Goal: Information Seeking & Learning: Learn about a topic

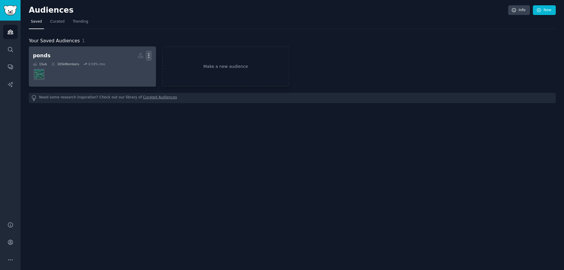
click at [149, 58] on icon "button" at bounding box center [149, 56] width 6 height 6
click at [133, 66] on p "Delete" at bounding box center [133, 68] width 14 height 6
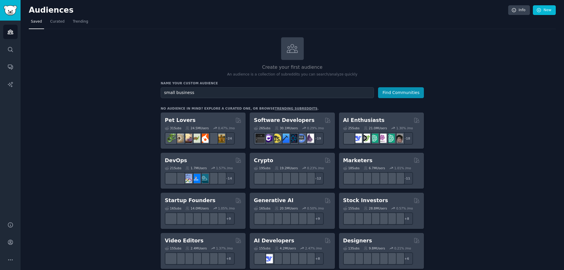
type input "small business"
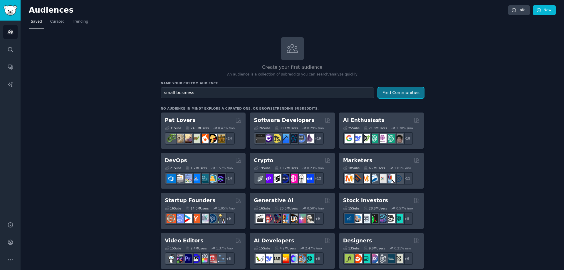
click at [397, 91] on button "Find Communities" at bounding box center [401, 92] width 46 height 11
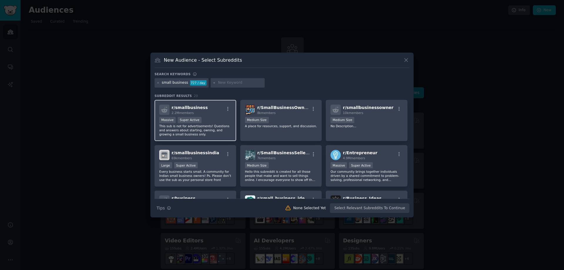
click at [218, 121] on div "Massive Super Active" at bounding box center [195, 120] width 72 height 7
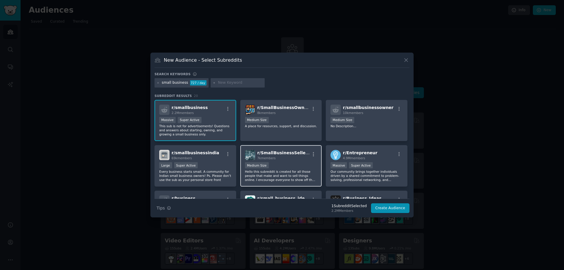
scroll to position [29, 0]
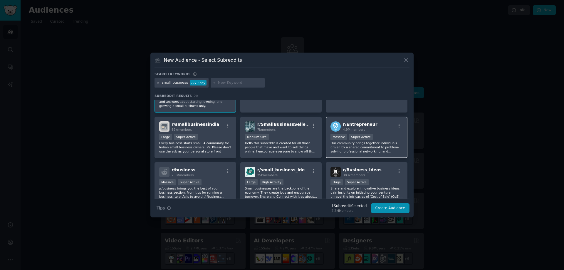
click at [364, 147] on p "Our community brings together individuals driven by a shared commitment to prob…" at bounding box center [367, 147] width 72 height 12
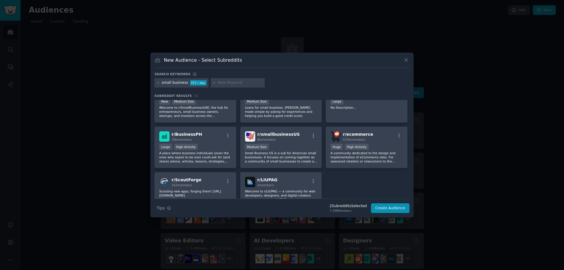
scroll to position [201, 0]
click at [222, 85] on input "text" at bounding box center [240, 82] width 45 height 5
type input "home services"
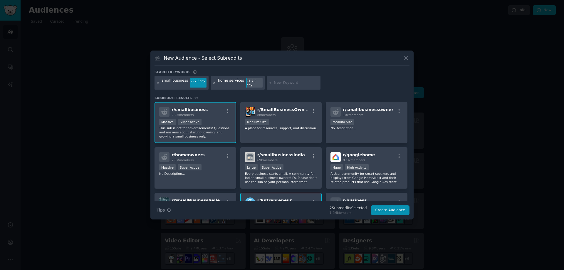
click at [213, 84] on icon at bounding box center [214, 82] width 3 height 3
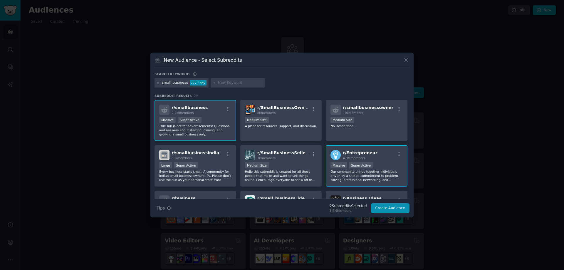
click at [222, 83] on input "text" at bounding box center [240, 82] width 45 height 5
type input "contractors"
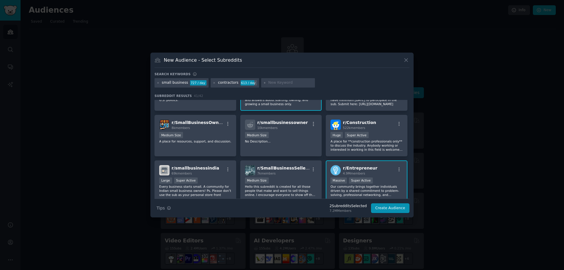
scroll to position [31, 0]
click at [378, 134] on div "Huge Super Active" at bounding box center [367, 134] width 72 height 7
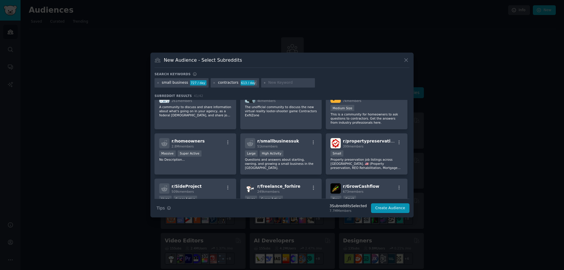
scroll to position [239, 0]
click at [393, 208] on button "Create Audience" at bounding box center [390, 208] width 39 height 10
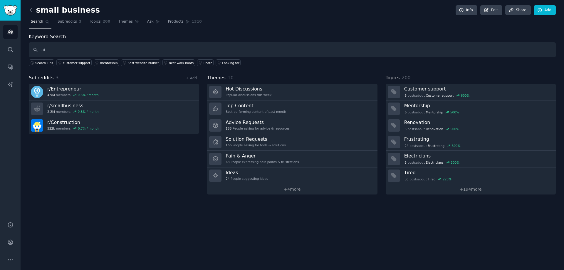
type input "ai"
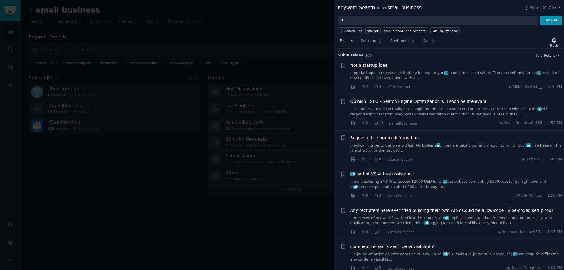
click at [557, 57] on h3 "Submission s 100 Sort Recent" at bounding box center [449, 55] width 222 height 5
click at [549, 55] on span "Recent" at bounding box center [549, 56] width 11 height 4
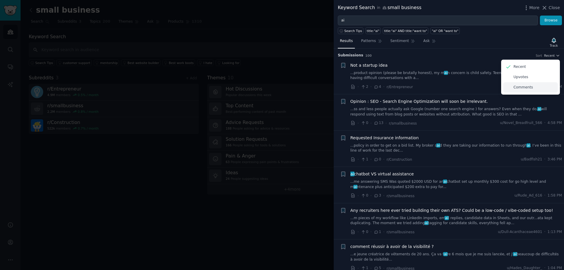
click at [517, 87] on p "Comments" at bounding box center [523, 87] width 19 height 5
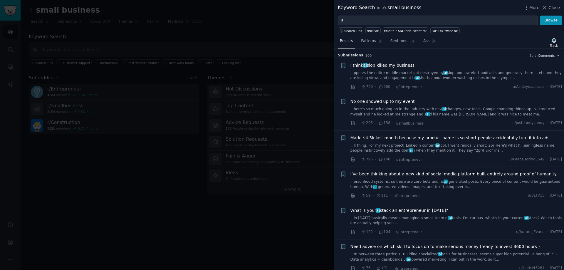
click at [401, 36] on div "Results Patterns Sentiment Ask Track Submission s 100 Sort Comments + I think a…" at bounding box center [449, 152] width 230 height 236
click at [399, 43] on span "Sentiment" at bounding box center [400, 41] width 19 height 5
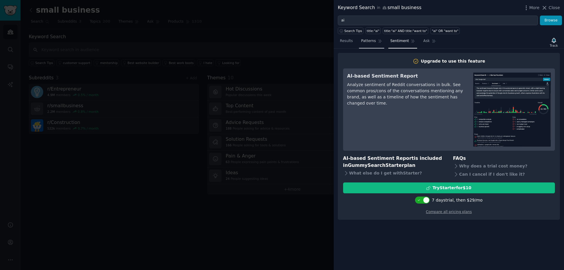
click at [374, 44] on link "Patterns" at bounding box center [371, 42] width 25 height 12
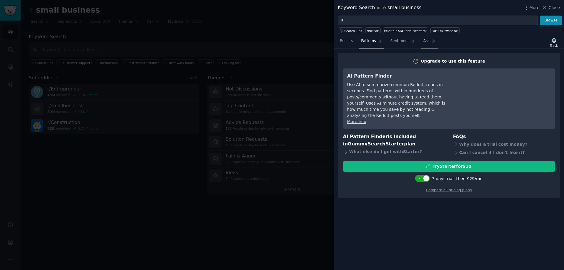
click at [424, 43] on span "Ask" at bounding box center [427, 41] width 6 height 5
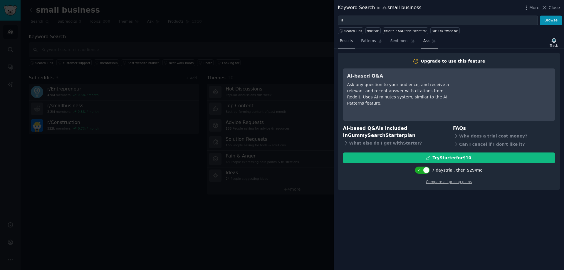
click at [351, 42] on link "Results" at bounding box center [346, 42] width 17 height 12
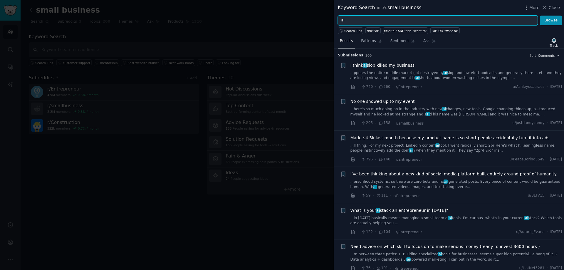
click at [449, 21] on input "ai" at bounding box center [438, 21] width 200 height 10
type input "a"
type input "social media"
click at [540, 16] on button "Browse" at bounding box center [551, 21] width 22 height 10
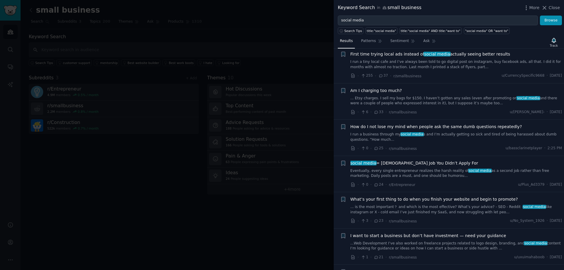
scroll to position [436, 0]
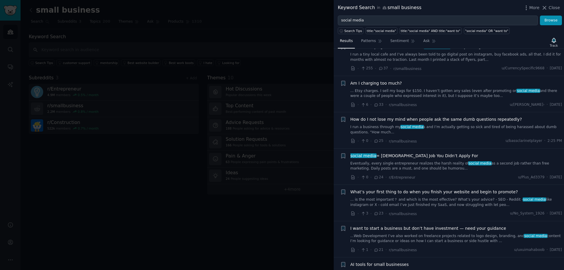
click at [431, 161] on link "Eventually, every single entrepreneur realizes the harsh reality of social medi…" at bounding box center [457, 166] width 212 height 10
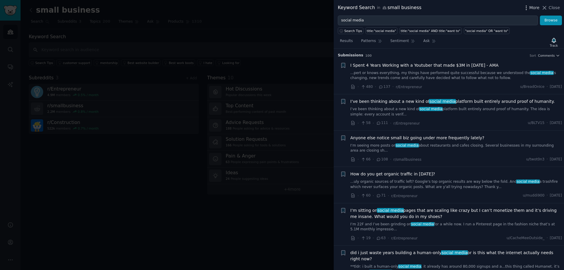
click at [536, 7] on span "More" at bounding box center [535, 8] width 10 height 6
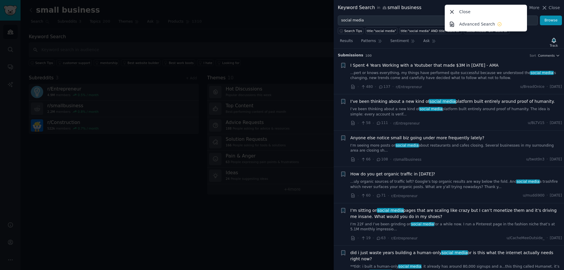
click at [464, 45] on div "Results Patterns Sentiment Ask Track" at bounding box center [449, 42] width 230 height 13
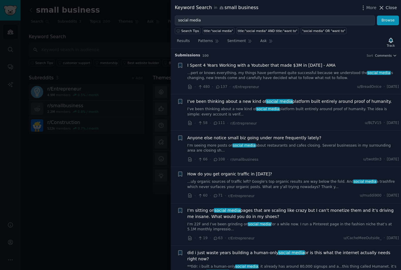
click at [383, 7] on icon at bounding box center [382, 8] width 6 height 6
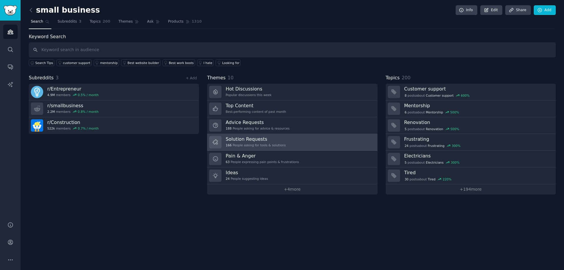
click at [258, 140] on h3 "Solution Requests" at bounding box center [256, 139] width 60 height 6
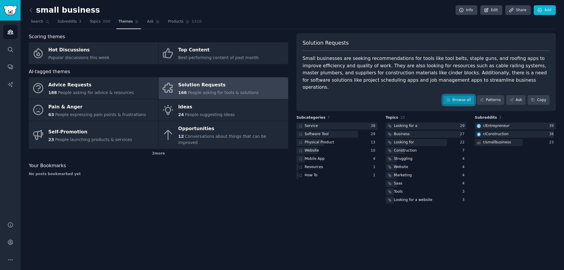
click at [456, 95] on link "Browse all" at bounding box center [458, 100] width 31 height 10
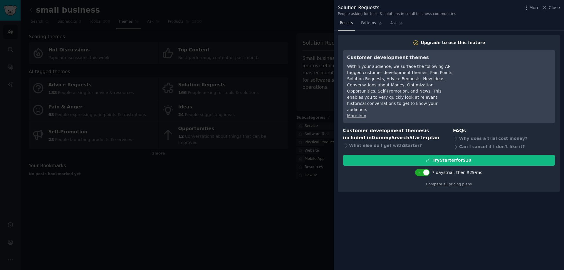
click at [244, 142] on div at bounding box center [282, 135] width 564 height 270
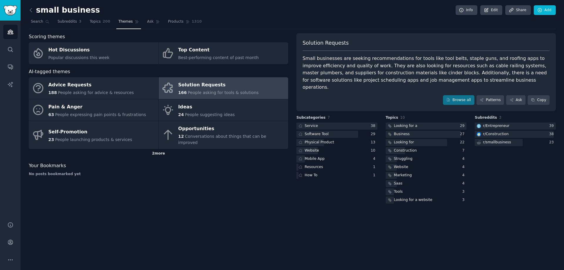
click at [162, 149] on div "2 more" at bounding box center [159, 153] width 260 height 9
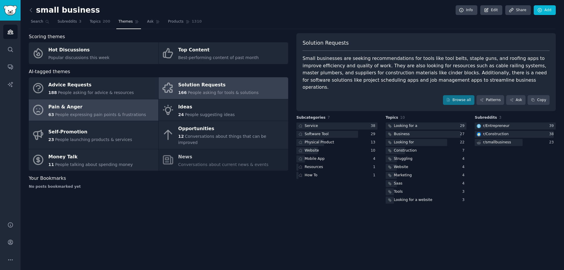
click at [128, 108] on div "Pain & Anger" at bounding box center [98, 106] width 98 height 9
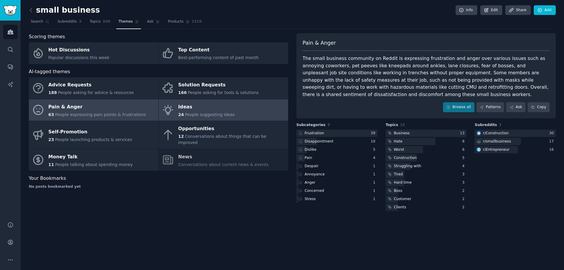
click at [210, 116] on span "People suggesting ideas" at bounding box center [210, 114] width 50 height 5
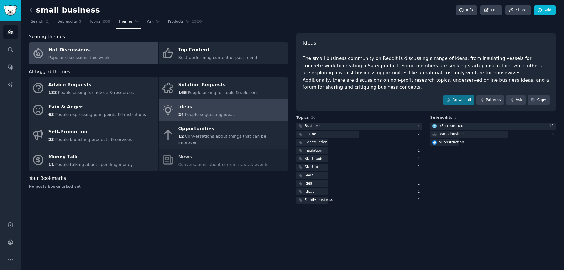
click at [112, 51] on link "Hot Discussions Popular discussions this week" at bounding box center [94, 53] width 130 height 22
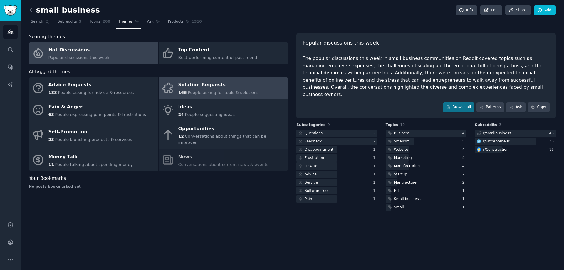
click at [208, 87] on div "Solution Requests" at bounding box center [218, 85] width 81 height 9
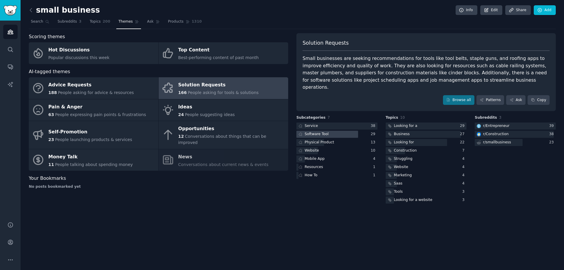
click at [329, 131] on div at bounding box center [328, 134] width 62 height 7
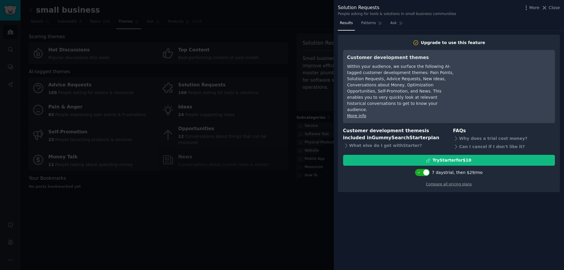
click at [289, 191] on div at bounding box center [282, 135] width 564 height 270
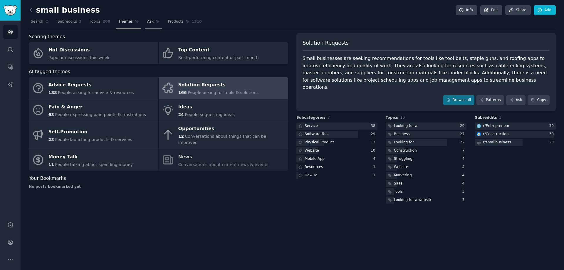
click at [146, 22] on link "Ask" at bounding box center [153, 23] width 17 height 12
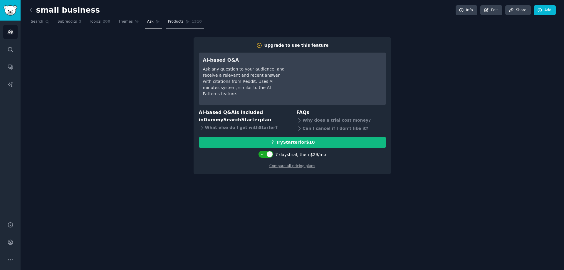
click at [186, 20] on icon at bounding box center [188, 22] width 4 height 4
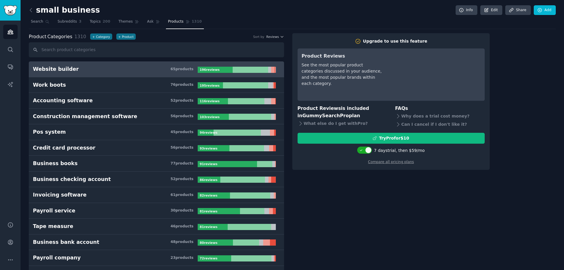
click at [118, 74] on link "Website builder 65 product s 196 review s" at bounding box center [156, 69] width 255 height 16
click at [69, 22] on span "Subreddits" at bounding box center [67, 21] width 19 height 5
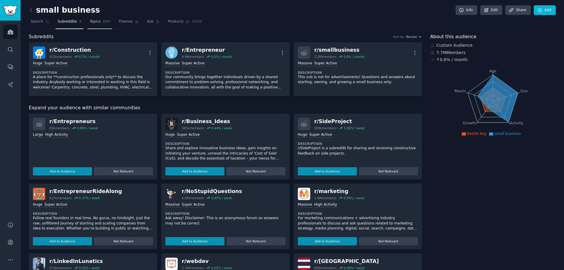
click at [97, 20] on link "Topics 200" at bounding box center [100, 23] width 25 height 12
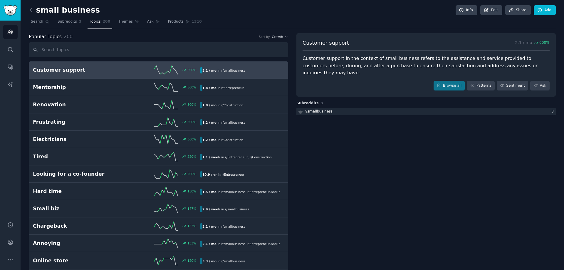
click at [108, 73] on h2 "Customer support" at bounding box center [75, 69] width 84 height 7
click at [450, 81] on link "Browse all" at bounding box center [449, 86] width 31 height 10
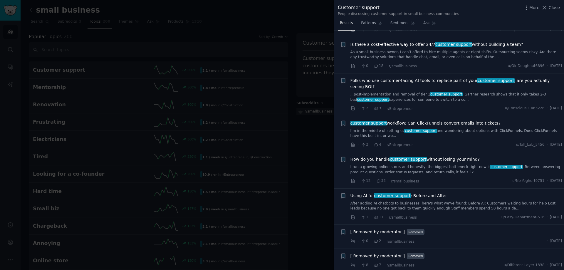
scroll to position [39, 0]
